Goal: Task Accomplishment & Management: Use online tool/utility

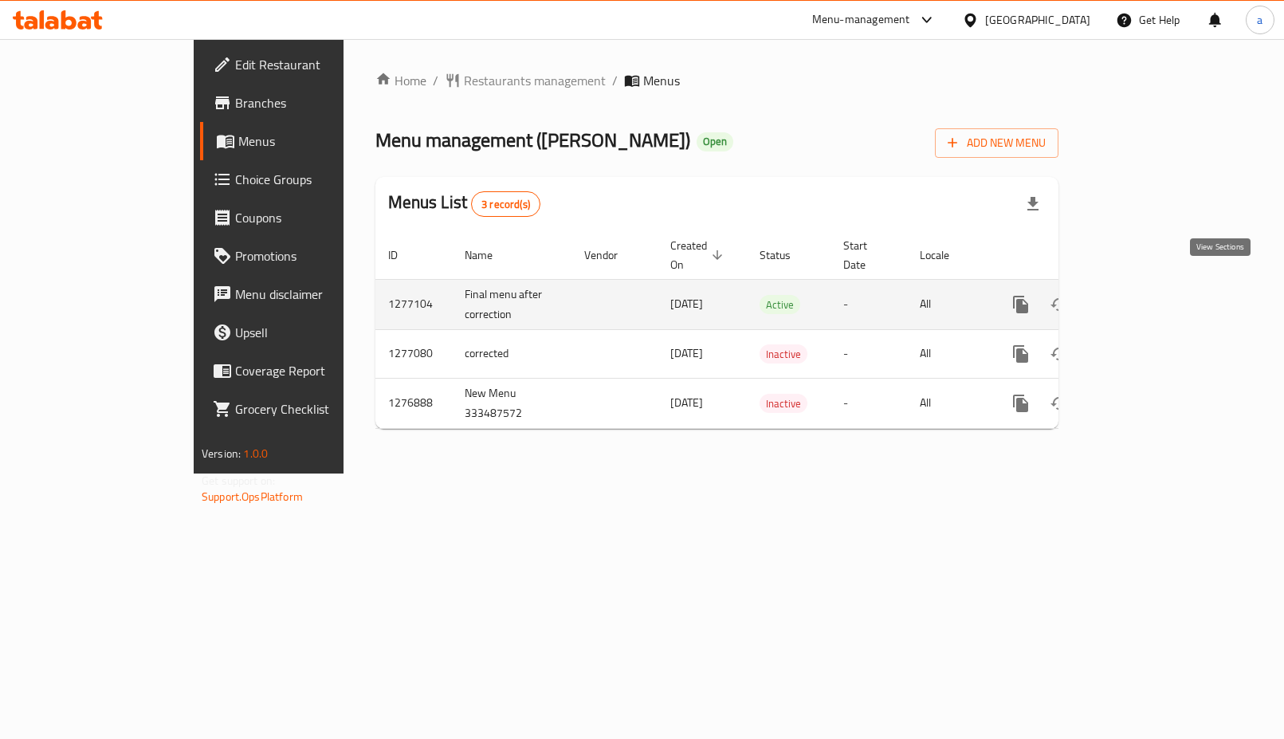
click at [1145, 295] on icon "enhanced table" at bounding box center [1135, 304] width 19 height 19
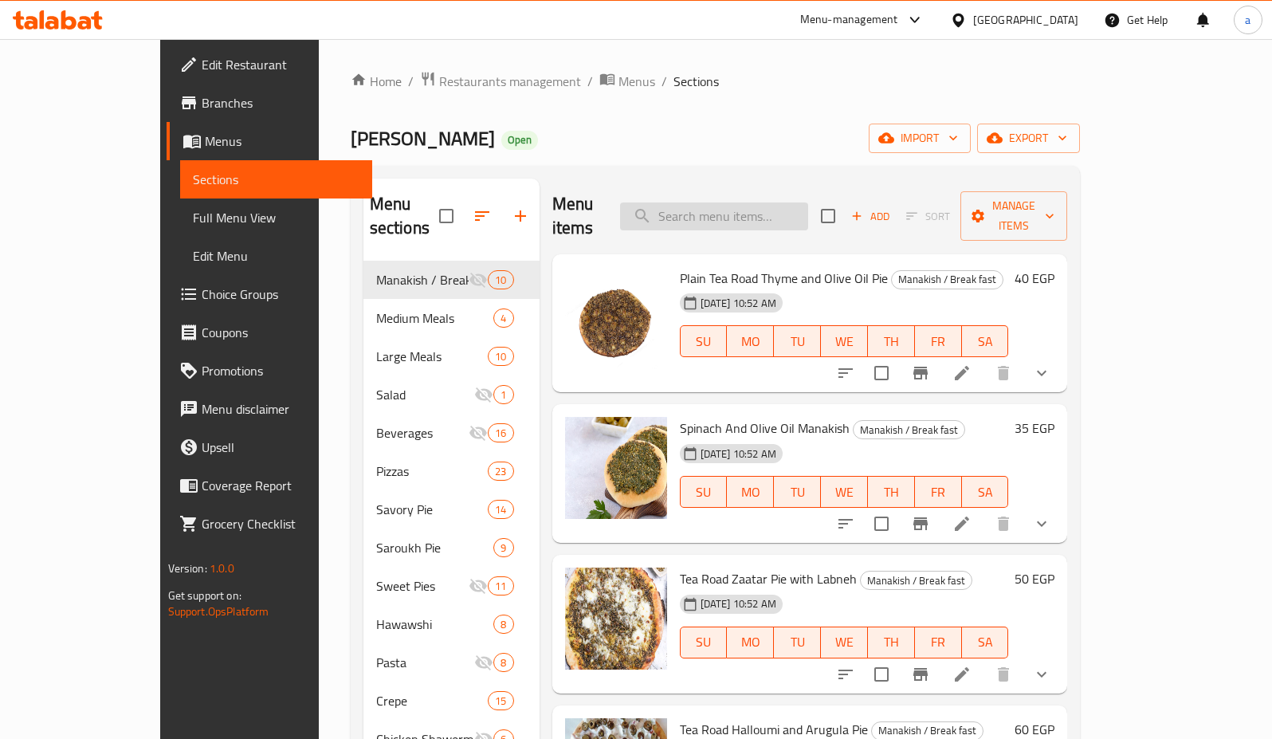
click at [751, 205] on input "search" at bounding box center [714, 216] width 188 height 28
paste input "Sugar Pie"
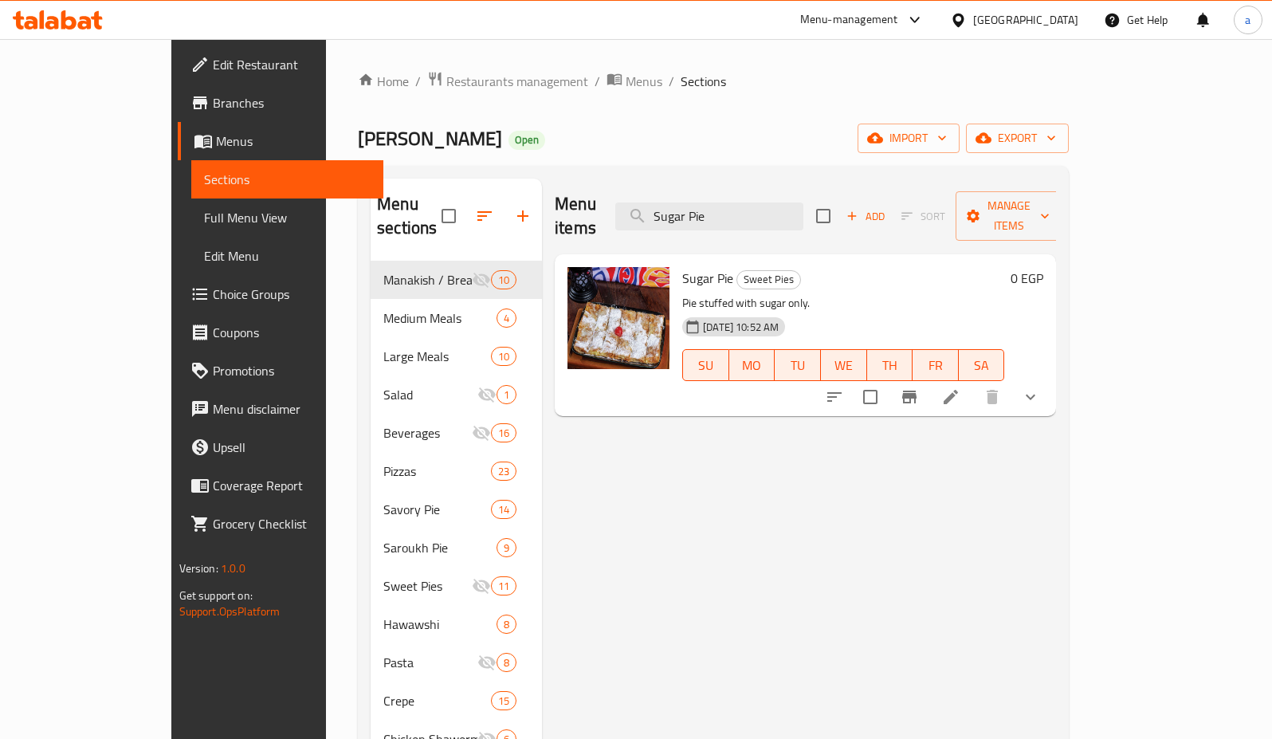
type input "Sugar Pie"
click at [961, 387] on icon at bounding box center [950, 396] width 19 height 19
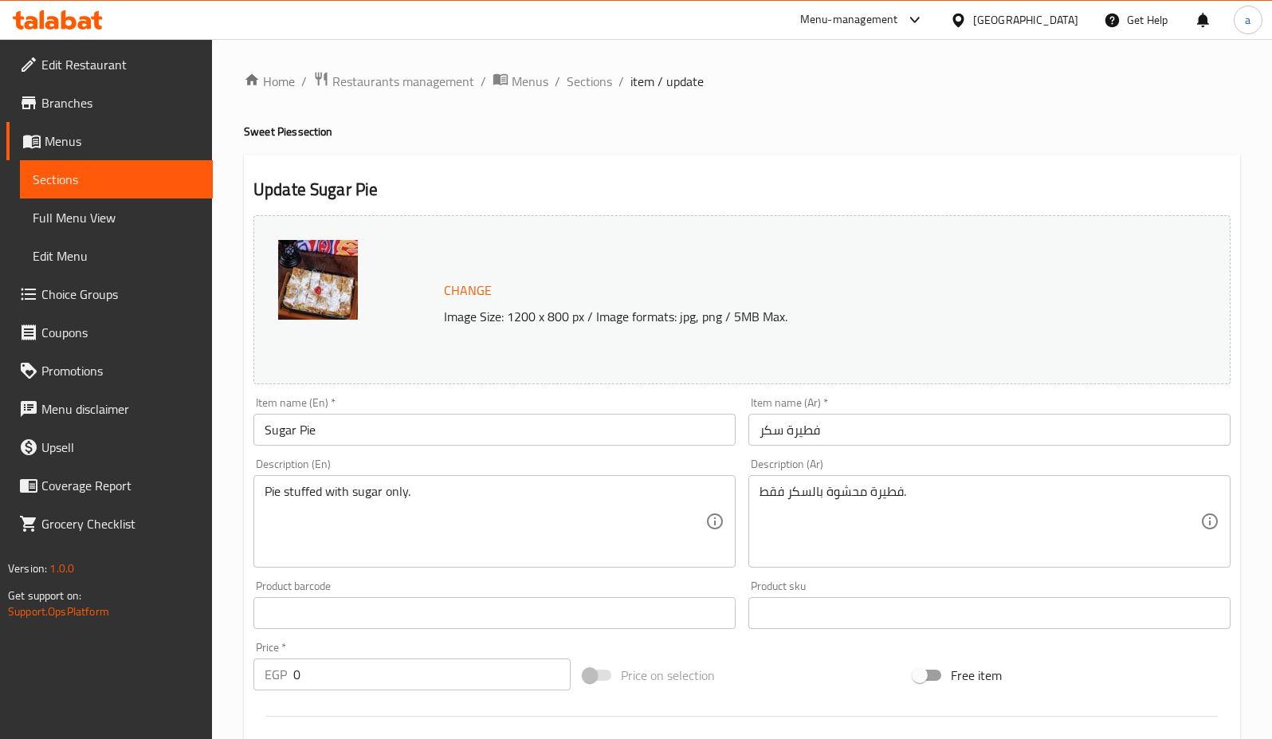
click at [98, 171] on span "Sections" at bounding box center [116, 179] width 167 height 19
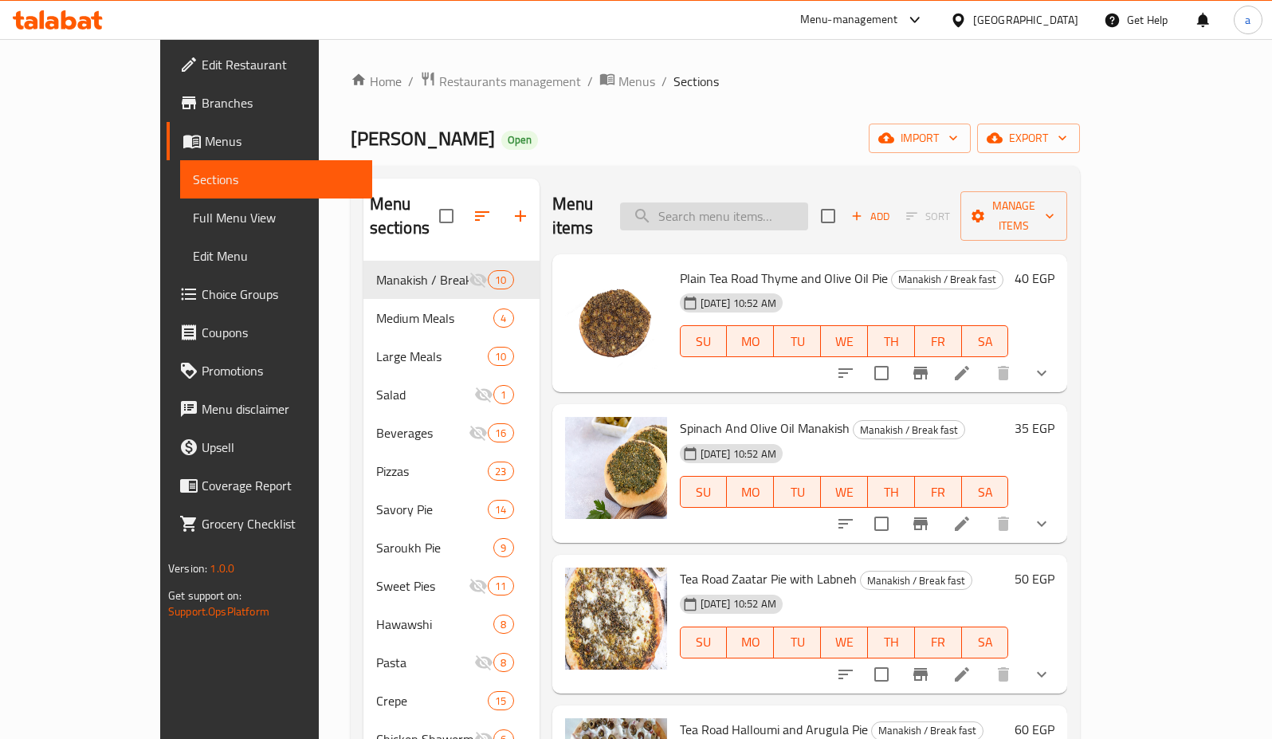
click at [734, 207] on input "search" at bounding box center [714, 216] width 188 height 28
paste input "Sugar And Milk Pie"
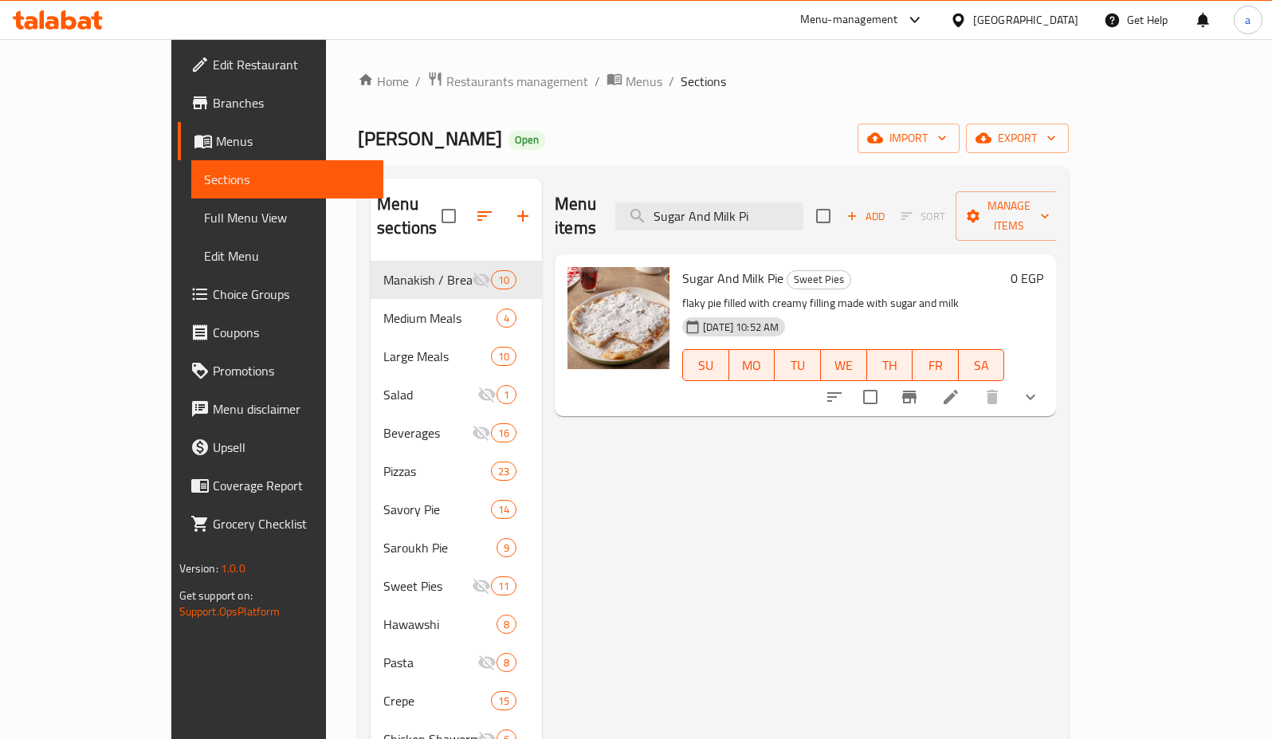
type input "Sugar And Milk Pi"
click at [961, 387] on icon at bounding box center [950, 396] width 19 height 19
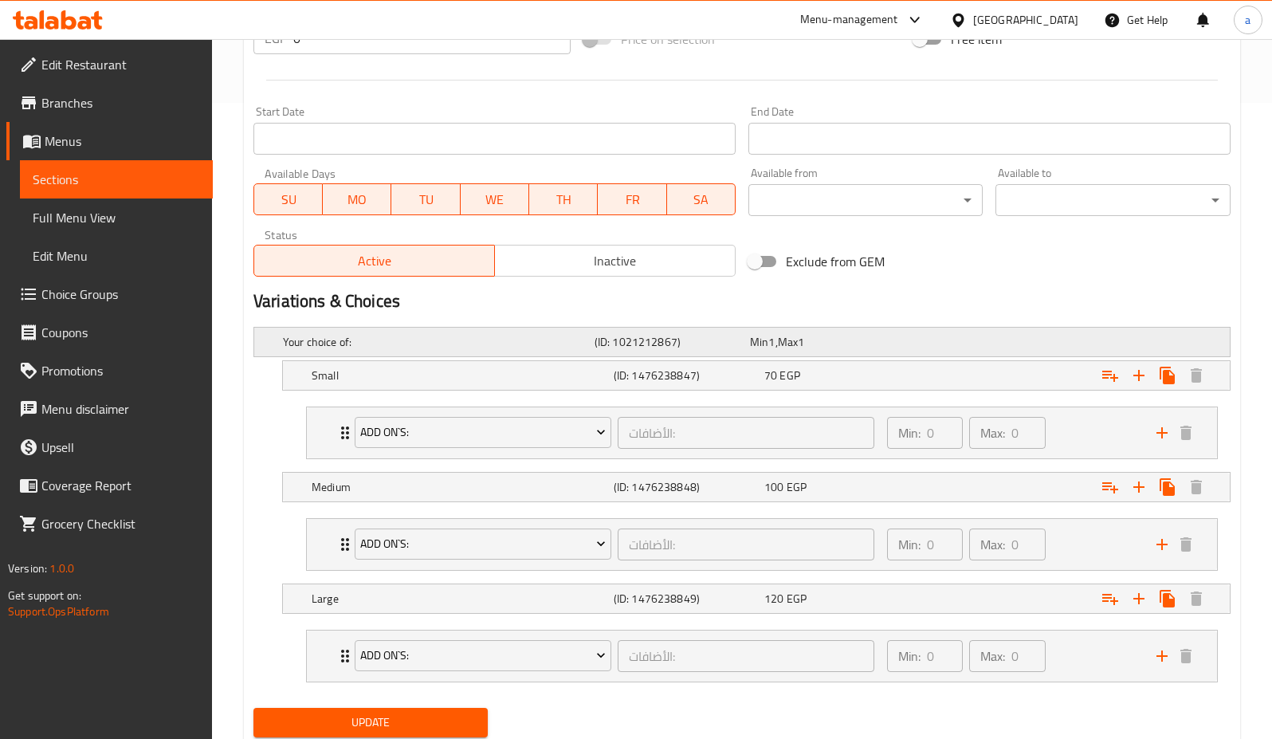
scroll to position [689, 0]
